Goal: Task Accomplishment & Management: Manage account settings

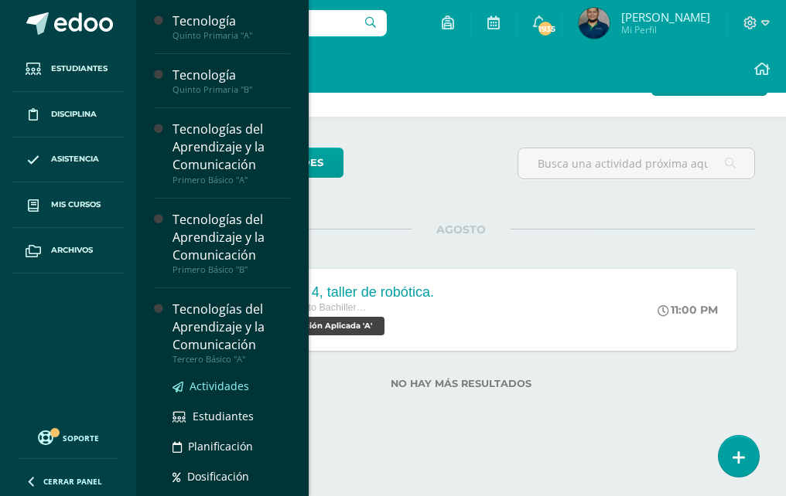
click at [236, 384] on span "Actividades" at bounding box center [219, 386] width 60 height 15
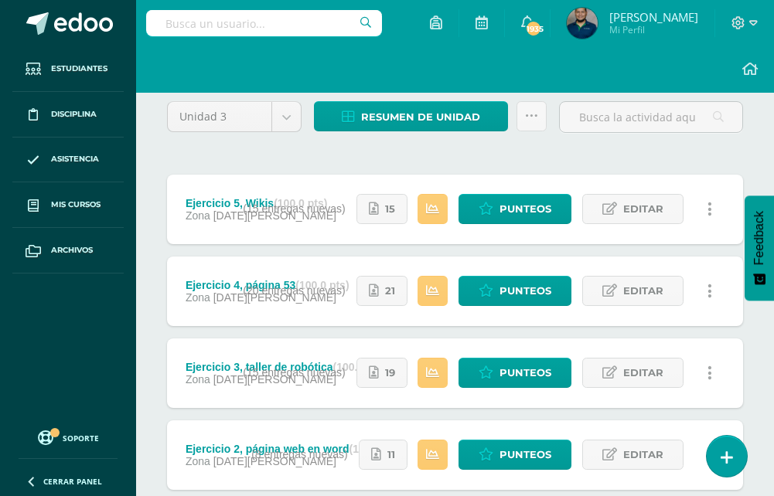
scroll to position [55, 0]
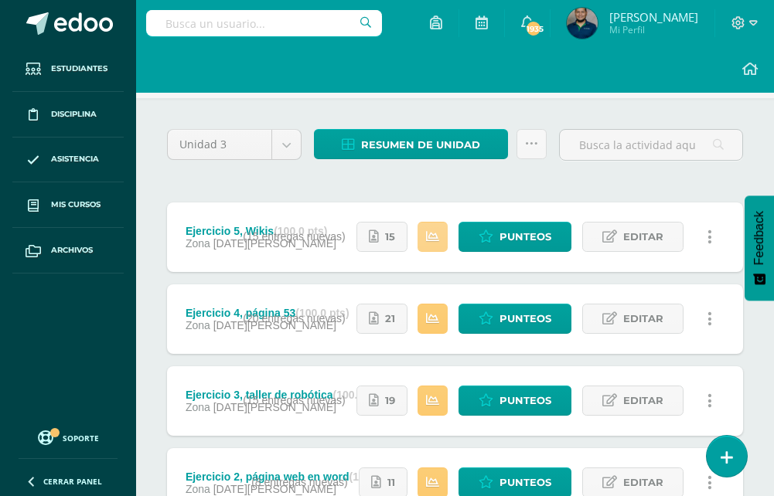
click at [423, 252] on link at bounding box center [433, 237] width 30 height 30
click at [291, 204] on div "Unidad 3 Unidad 1 Unidad 2 Unidad 3 Unidad 4 Resumen de unidad Descargar como H…" at bounding box center [455, 400] width 588 height 543
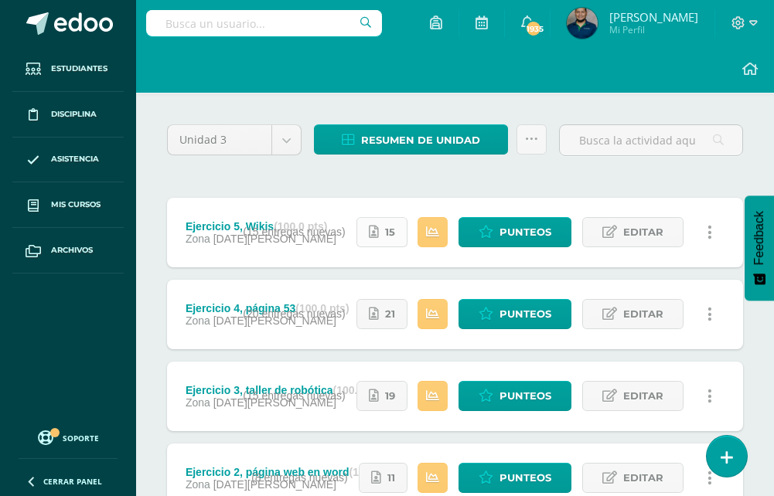
scroll to position [132, 0]
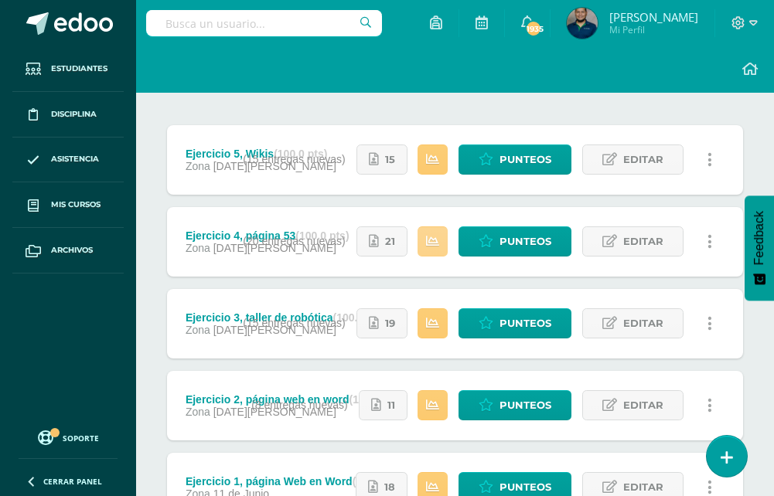
click at [433, 248] on icon at bounding box center [432, 241] width 13 height 13
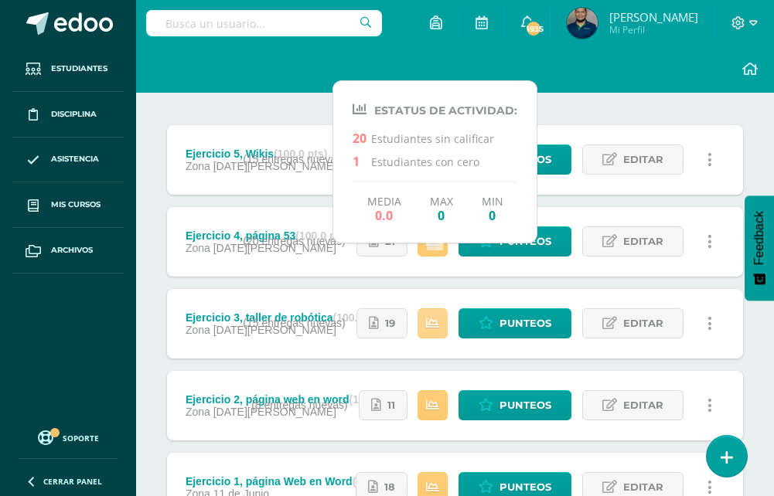
click at [433, 330] on icon at bounding box center [432, 323] width 13 height 13
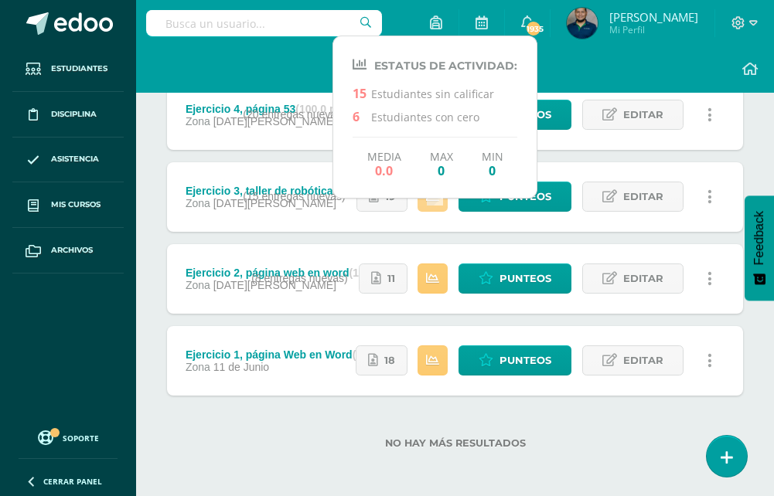
scroll to position [287, 0]
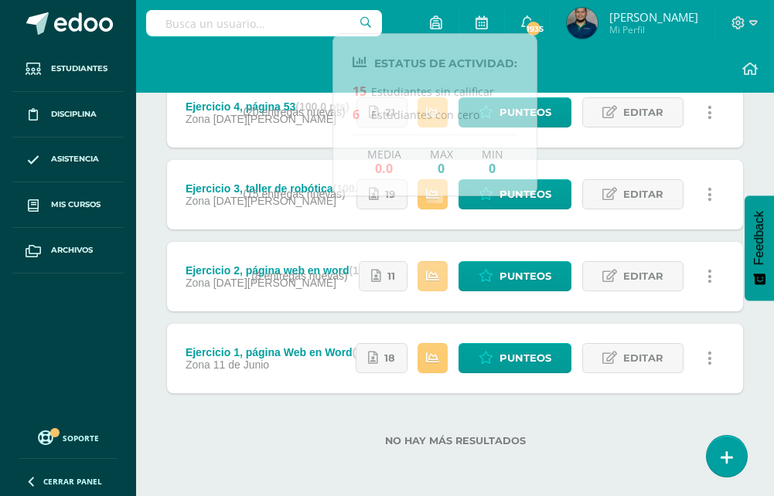
click at [446, 278] on link at bounding box center [433, 276] width 30 height 30
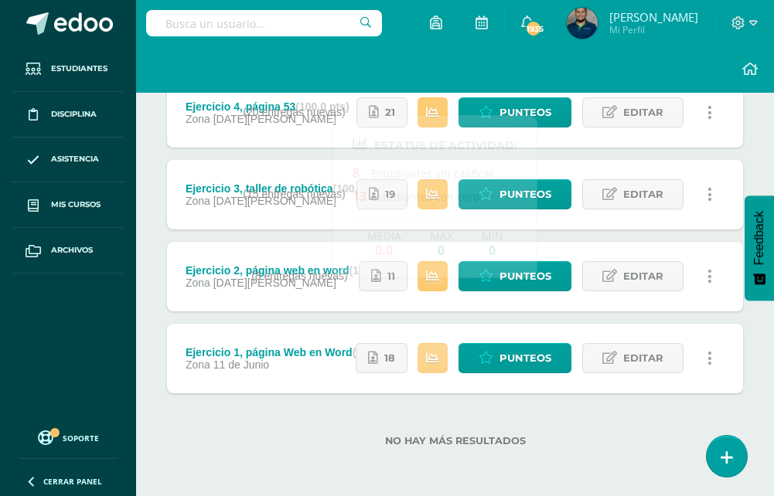
click at [438, 356] on icon at bounding box center [432, 358] width 13 height 13
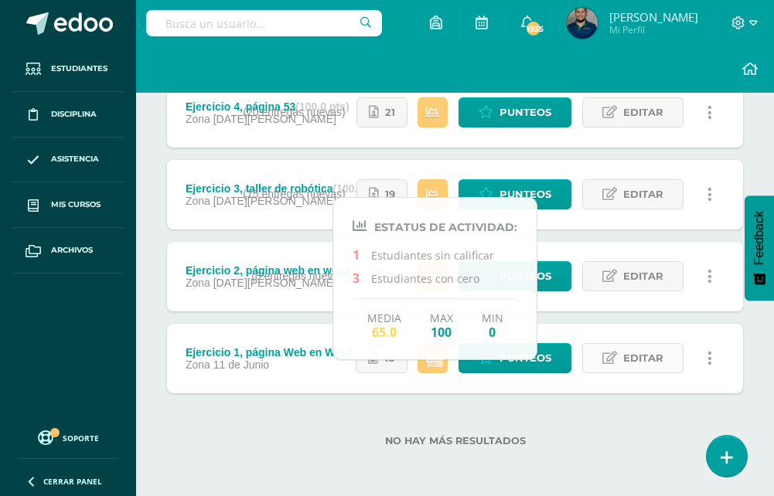
drag, startPoint x: 653, startPoint y: 408, endPoint x: 620, endPoint y: 364, distance: 54.1
click at [653, 408] on div "No hay más resultados" at bounding box center [455, 430] width 576 height 72
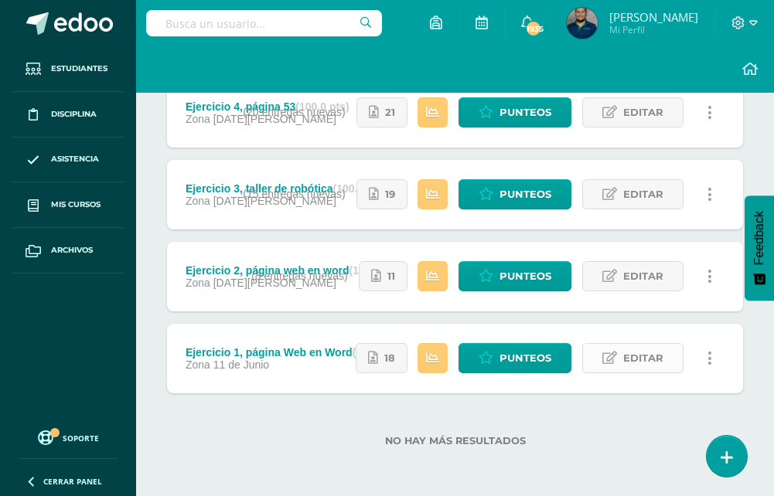
click at [620, 360] on link "Editar" at bounding box center [632, 358] width 101 height 30
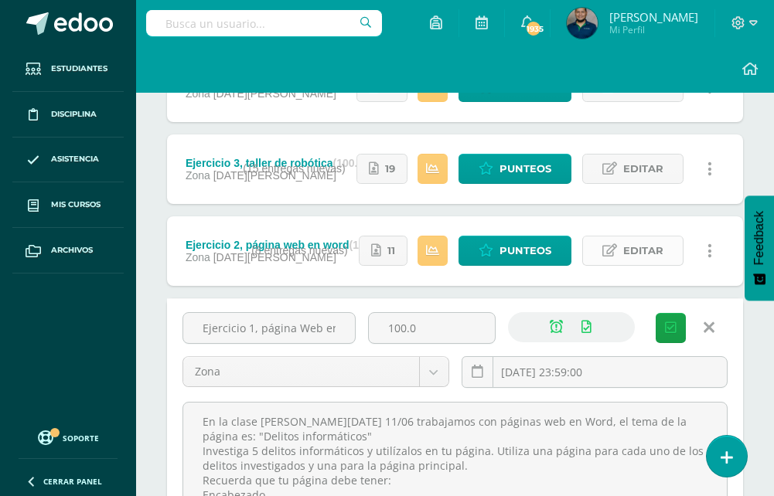
click at [638, 265] on span "Editar" at bounding box center [643, 251] width 40 height 29
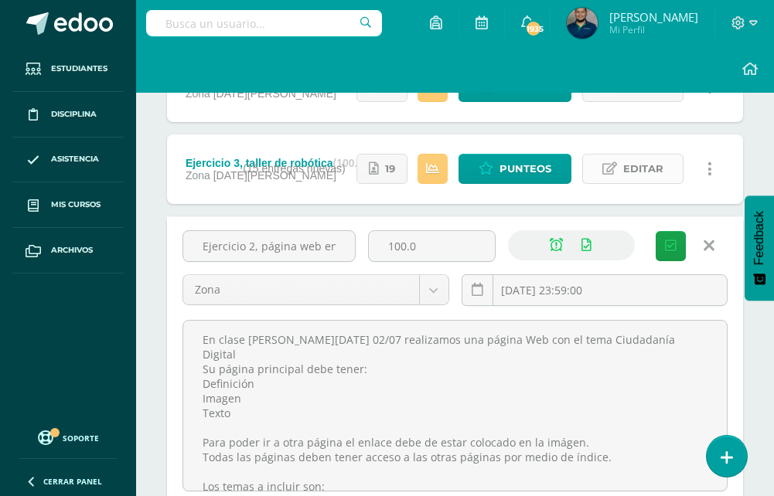
click at [663, 183] on span "Editar" at bounding box center [643, 169] width 40 height 29
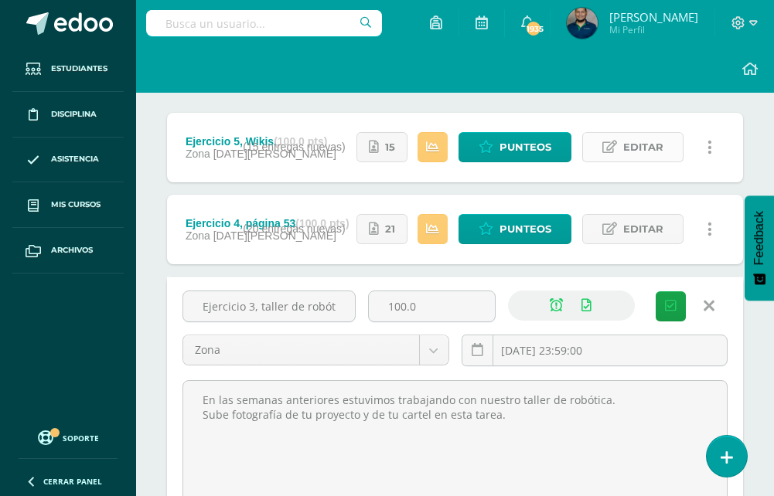
scroll to position [132, 0]
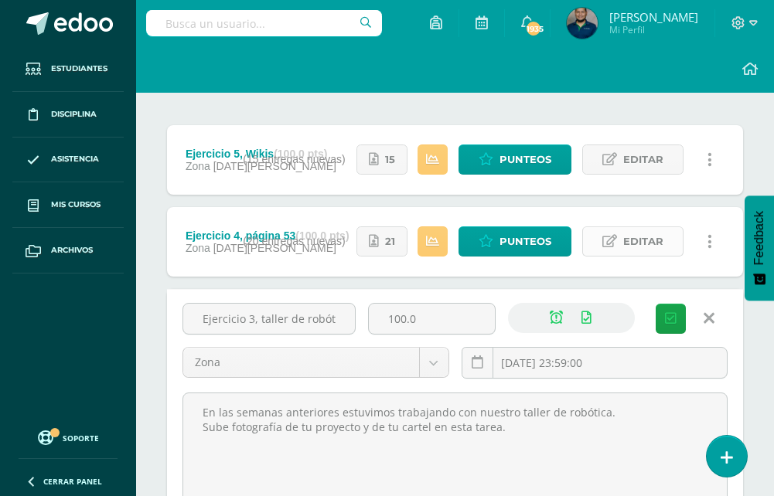
click at [655, 256] on span "Editar" at bounding box center [643, 241] width 40 height 29
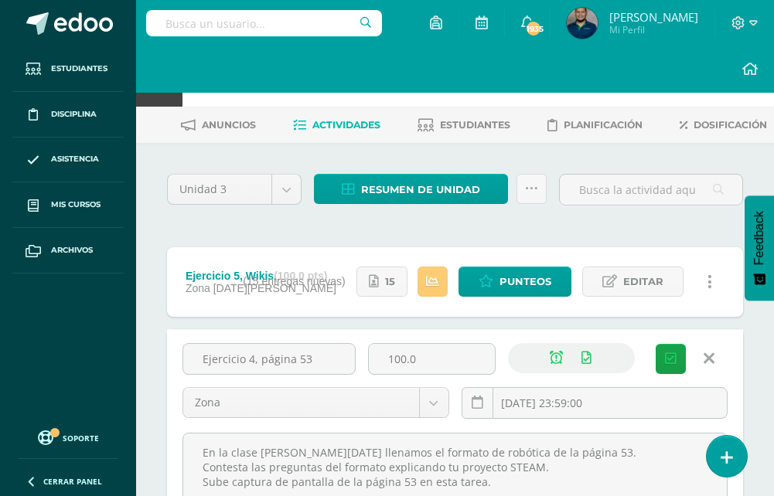
scroll to position [0, 0]
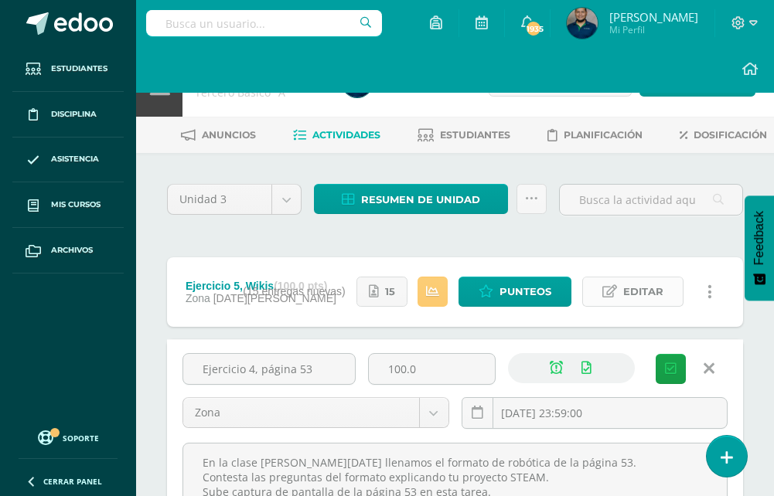
click at [650, 306] on span "Editar" at bounding box center [643, 292] width 40 height 29
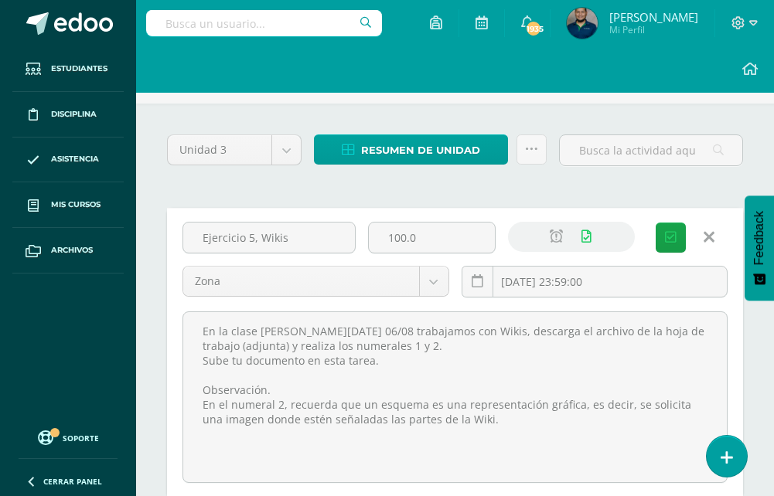
scroll to position [77, 0]
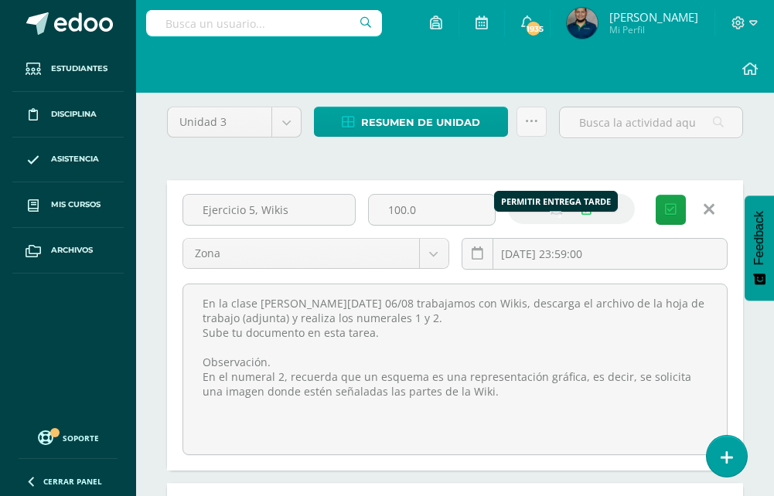
click at [550, 216] on icon at bounding box center [556, 209] width 13 height 13
click at [676, 217] on icon "submit" at bounding box center [671, 209] width 12 height 13
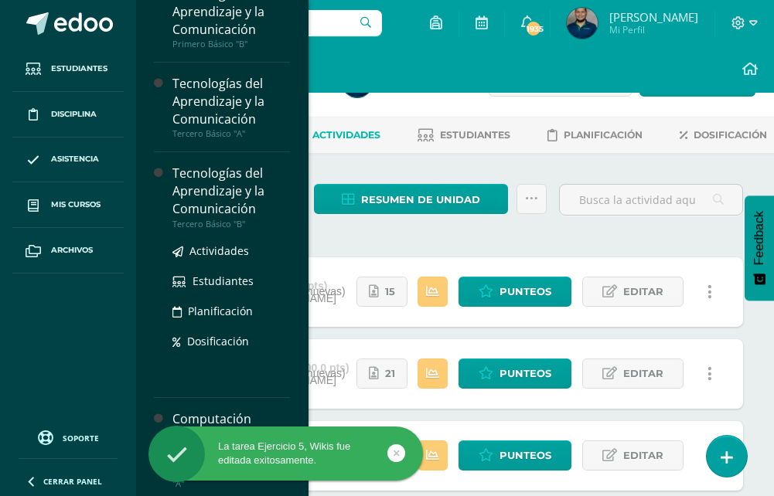
scroll to position [232, 0]
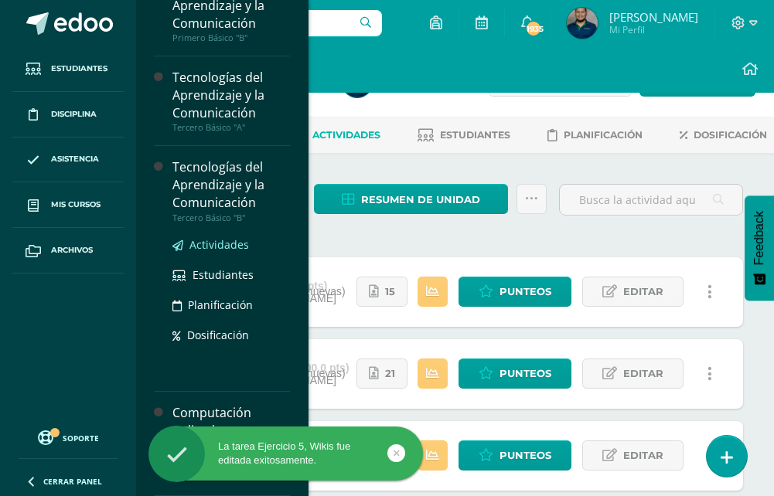
click at [225, 239] on span "Actividades" at bounding box center [219, 244] width 60 height 15
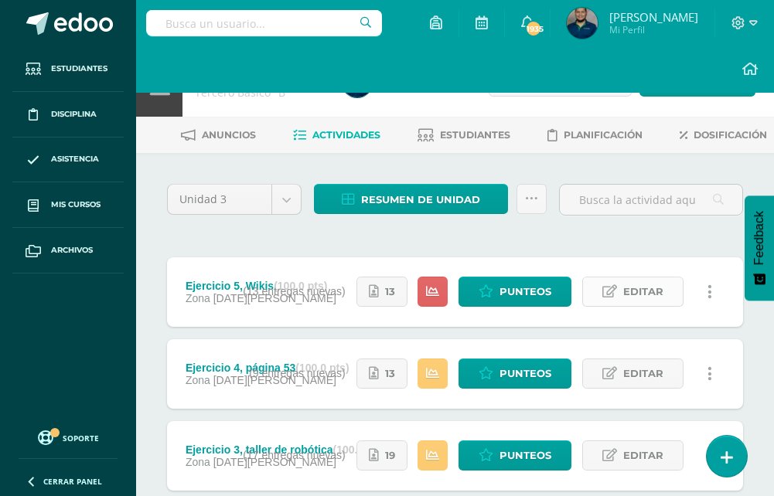
click at [656, 306] on span "Editar" at bounding box center [643, 292] width 40 height 29
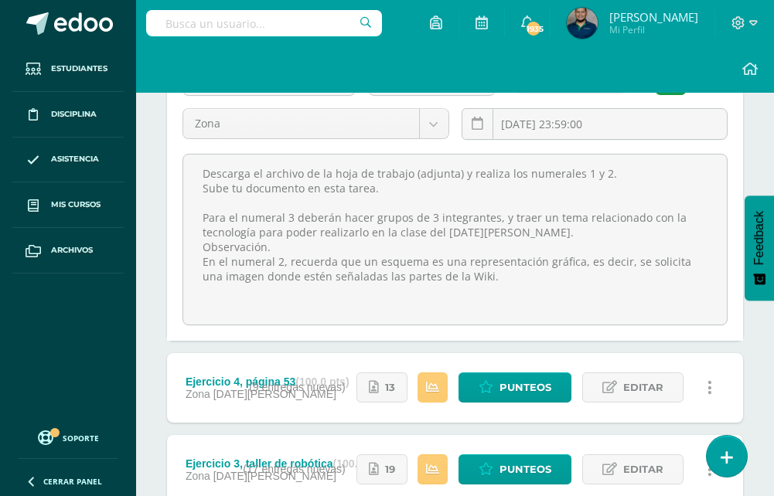
scroll to position [232, 0]
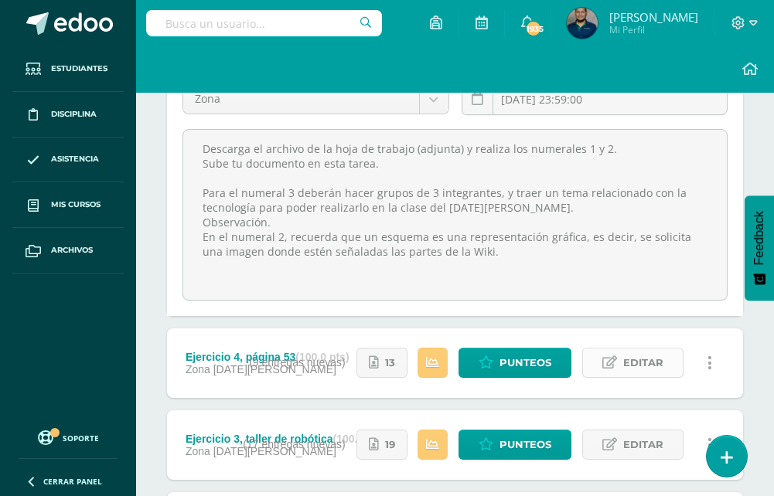
click at [643, 377] on span "Editar" at bounding box center [643, 363] width 40 height 29
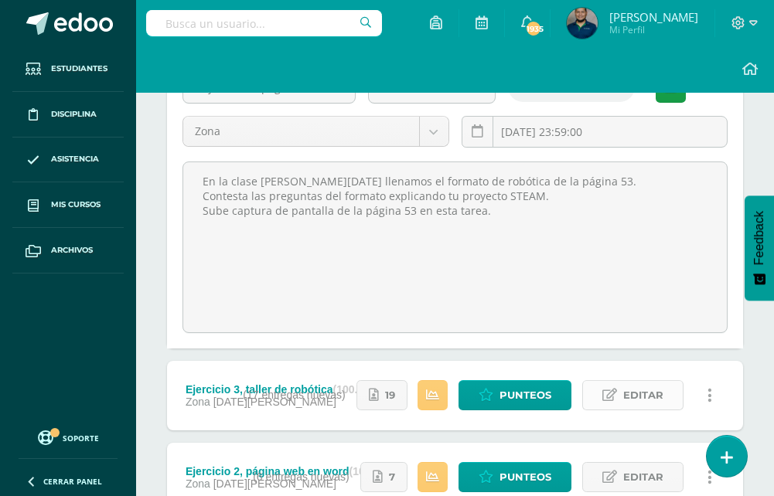
scroll to position [541, 0]
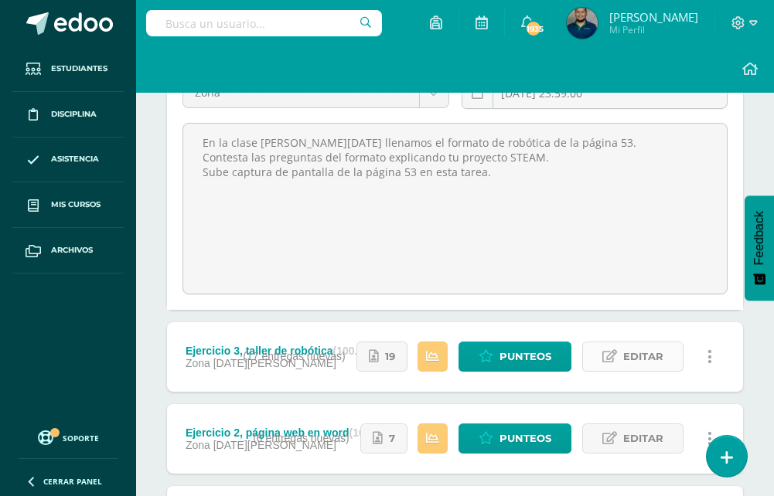
click at [643, 371] on span "Editar" at bounding box center [643, 357] width 40 height 29
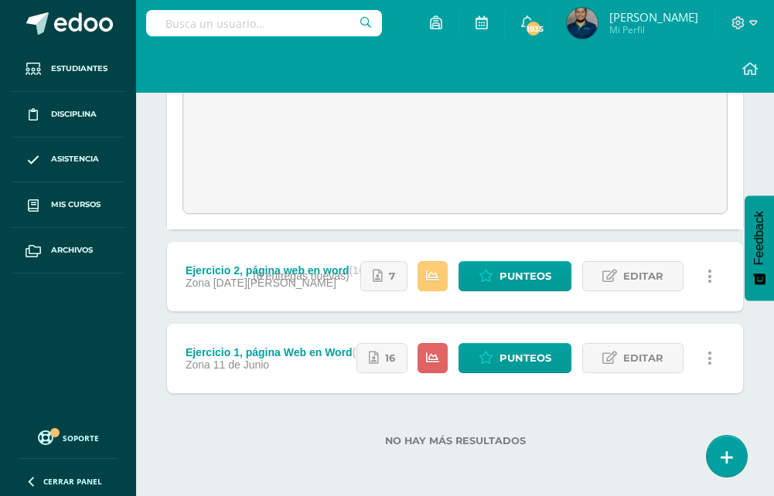
scroll to position [950, 0]
click at [646, 259] on div "Estatus de Actividad: 6 Estudiantes sin calificar 14 Estudiantes con cero Media…" at bounding box center [490, 277] width 506 height 70
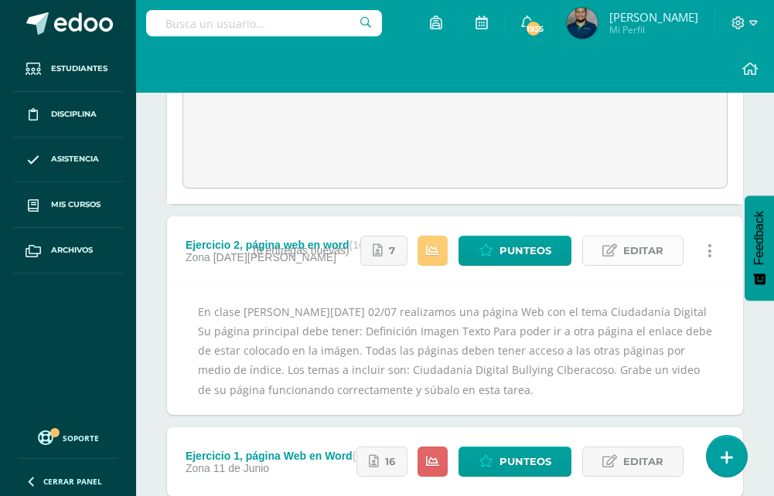
click at [643, 265] on span "Editar" at bounding box center [643, 251] width 40 height 29
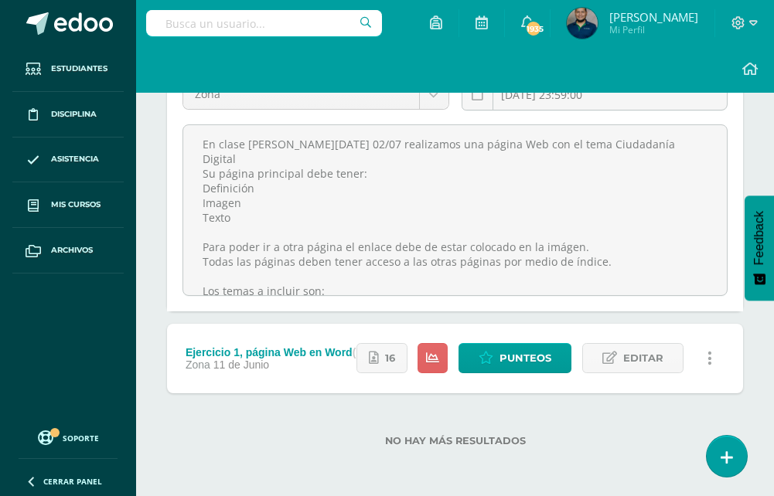
scroll to position [1171, 0]
click at [632, 361] on span "Editar" at bounding box center [643, 358] width 40 height 29
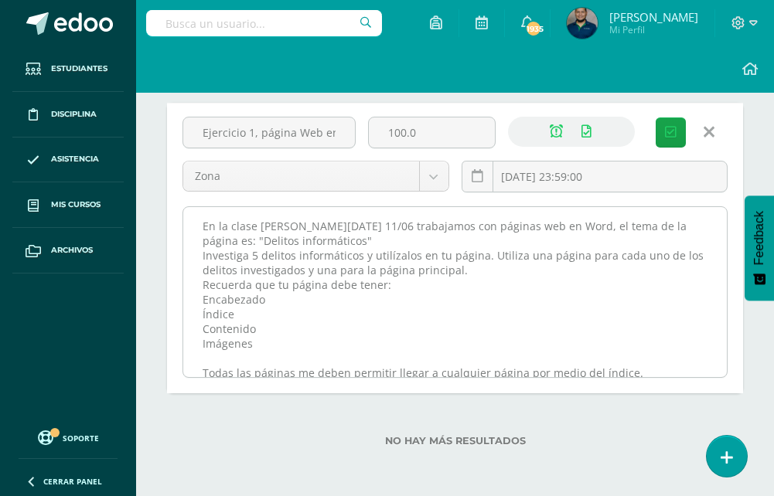
scroll to position [1393, 0]
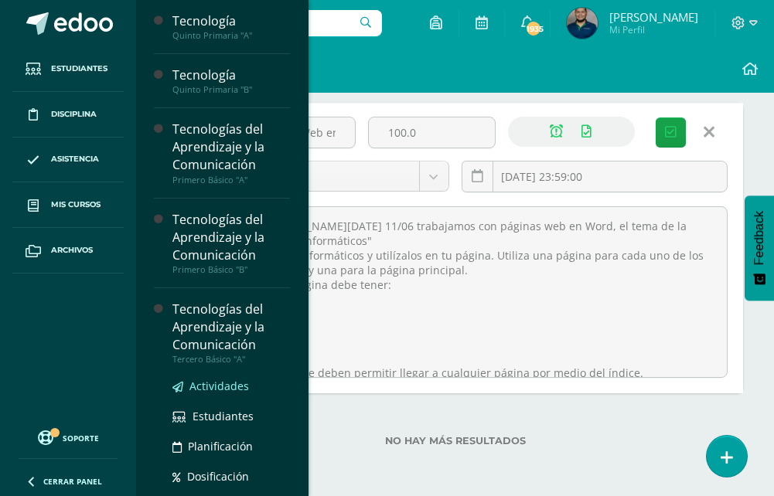
click at [220, 384] on span "Actividades" at bounding box center [219, 386] width 60 height 15
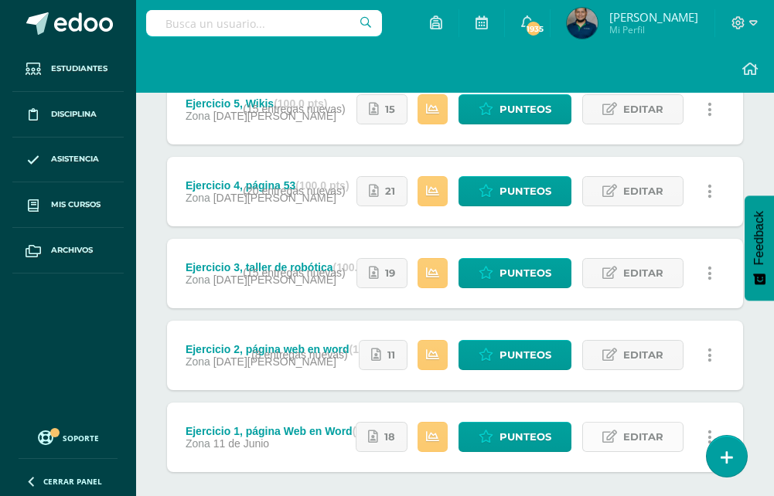
scroll to position [155, 0]
